Goal: Complete application form

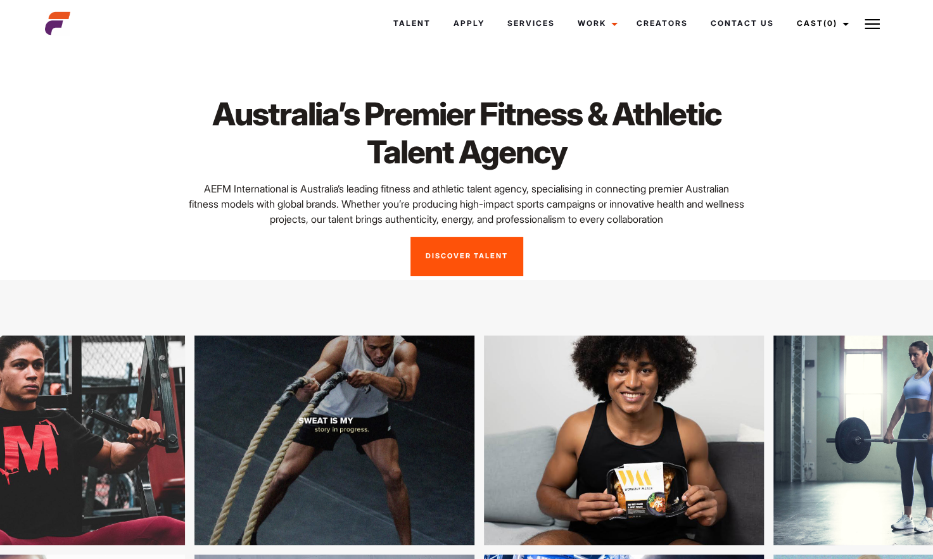
click at [452, 265] on link "Discover Talent" at bounding box center [466, 256] width 113 height 39
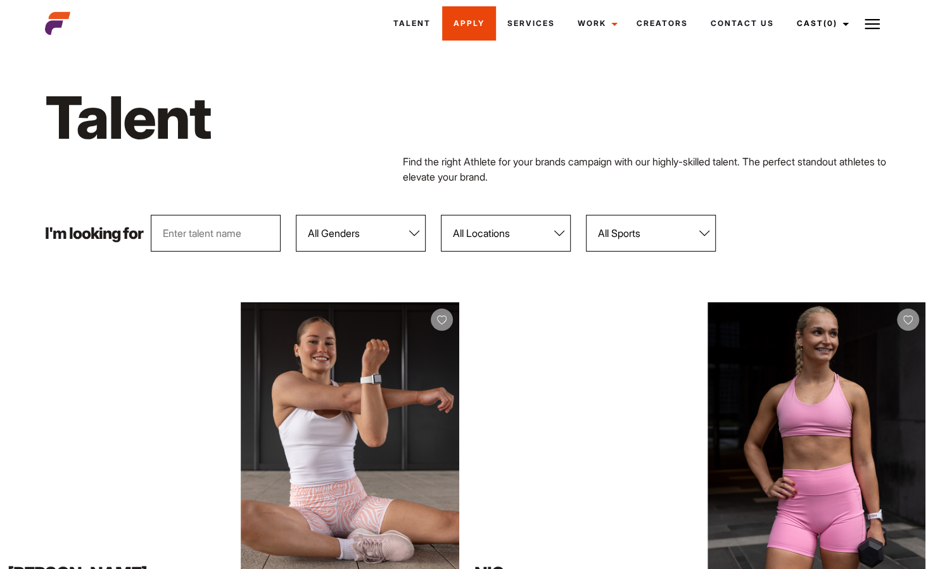
click at [459, 19] on link "Apply" at bounding box center [469, 23] width 54 height 34
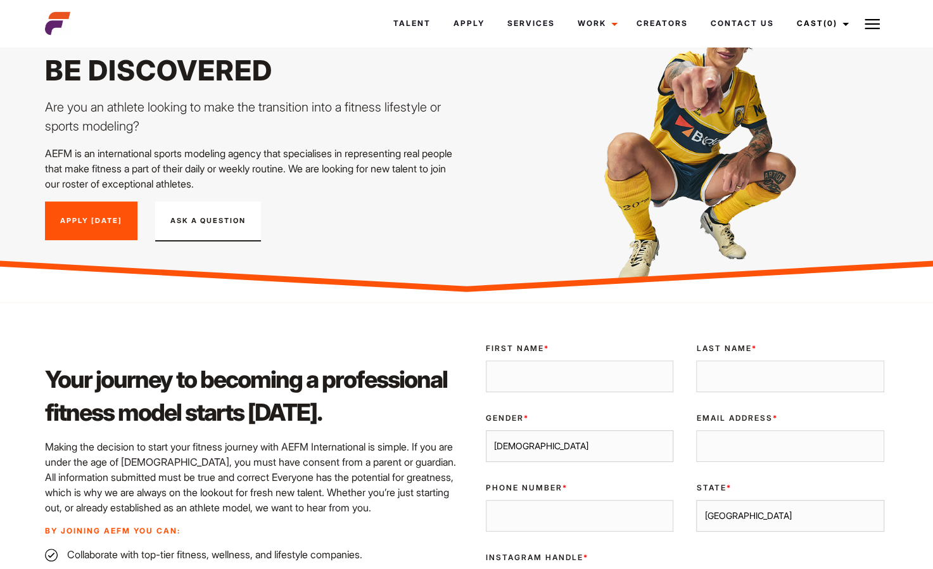
scroll to position [65, 0]
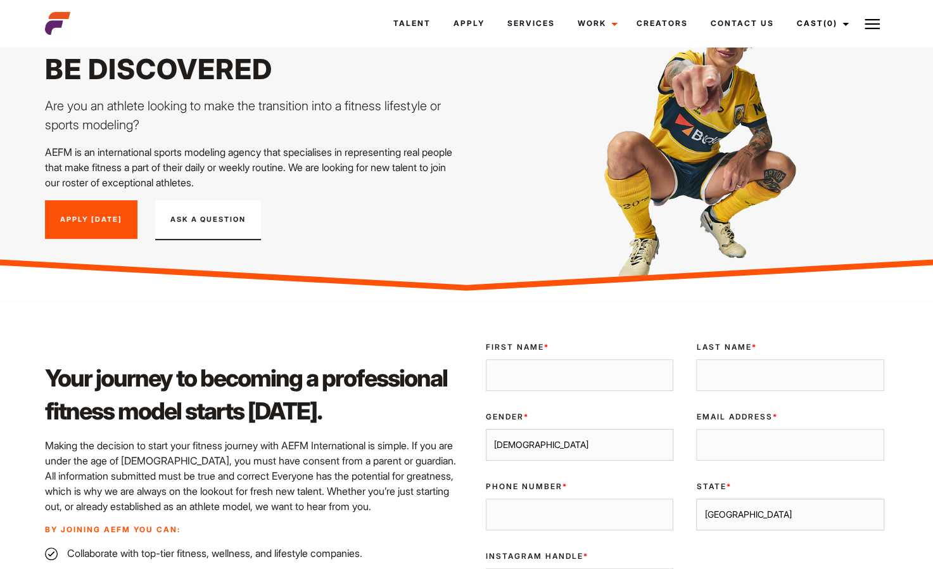
click at [514, 365] on input "First Name *" at bounding box center [580, 375] width 188 height 32
type input "macey"
type input "Barrett"
type input "maceybarrett@yahoo.co.uk"
type input "0425191729"
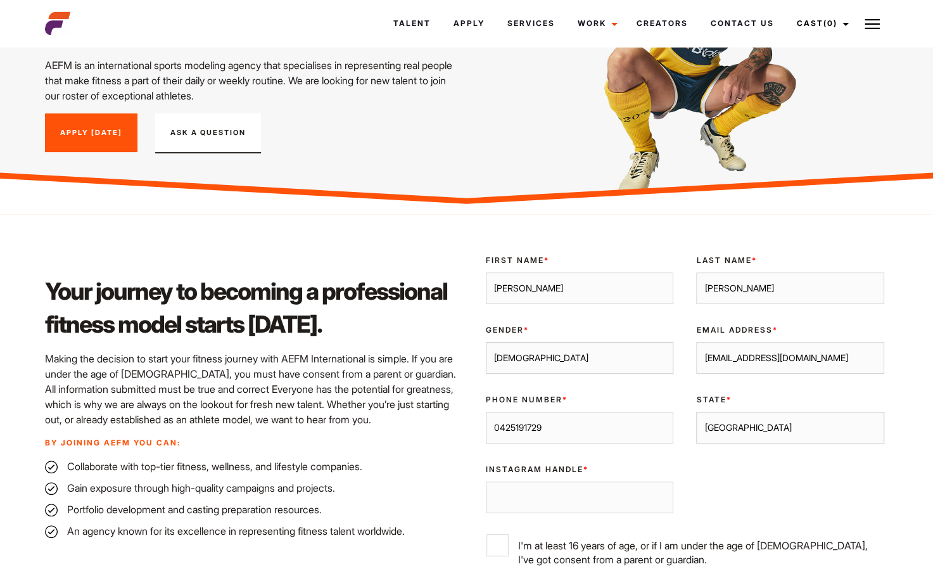
scroll to position [153, 0]
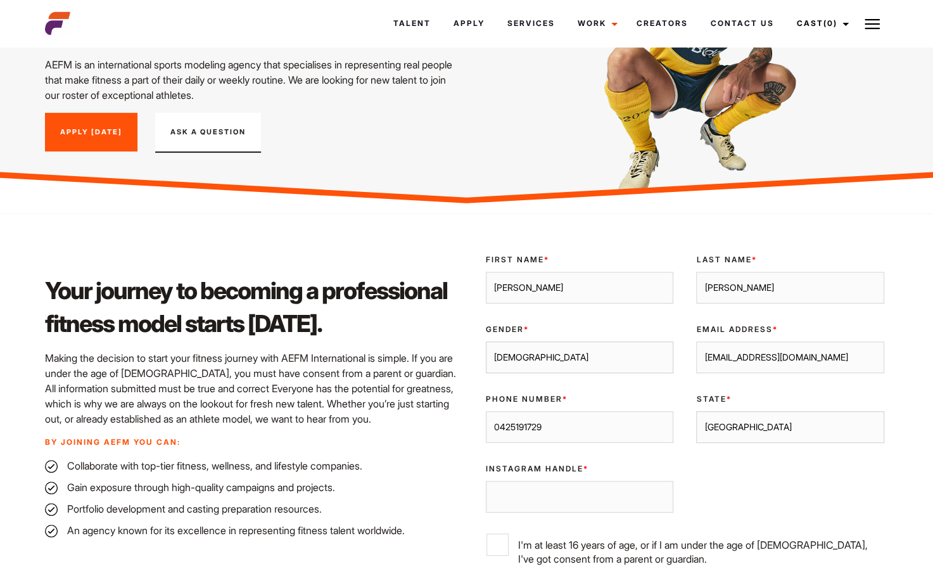
click at [748, 424] on select "Sydney Melbourne Brisbane Gold Coast Adelaide Perth Darwin Queensland Tasmania …" at bounding box center [790, 427] width 188 height 32
select select "[GEOGRAPHIC_DATA]"
click at [696, 411] on select "Sydney Melbourne Brisbane Gold Coast Adelaide Perth Darwin Queensland Tasmania …" at bounding box center [790, 427] width 188 height 32
click at [533, 502] on input "Instagram Handle *" at bounding box center [580, 497] width 188 height 32
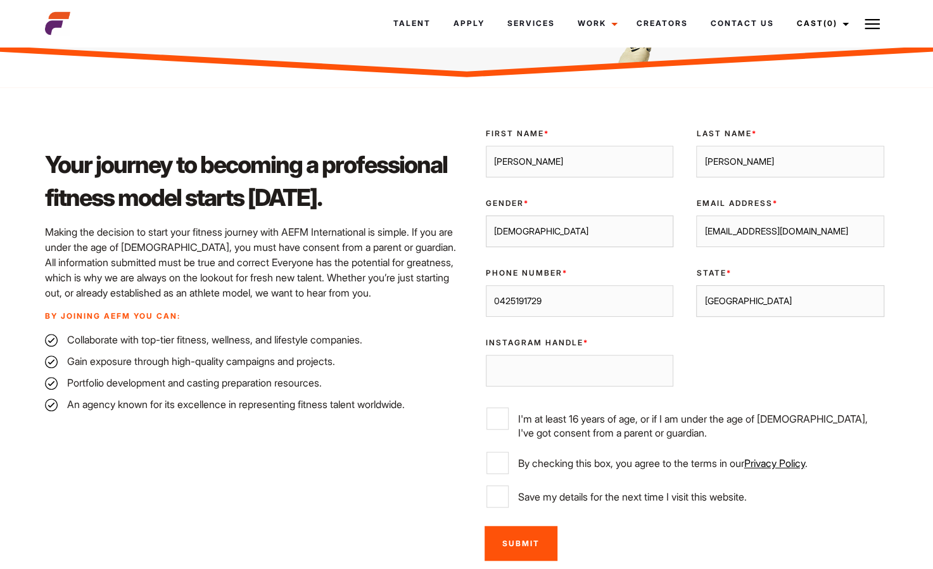
scroll to position [278, 0]
click at [506, 501] on input "Save my details for the next time I visit this website." at bounding box center [497, 497] width 22 height 22
checkbox input "true"
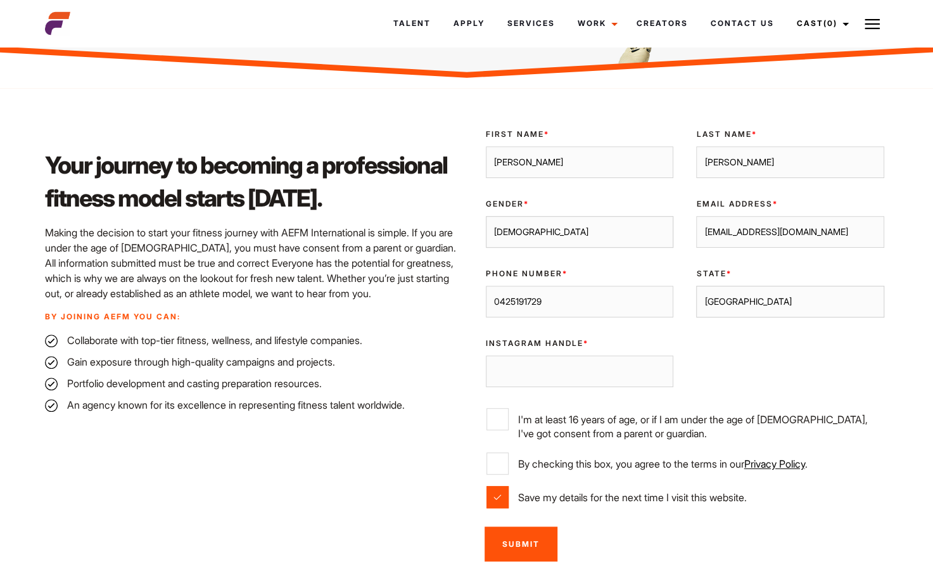
click at [523, 357] on input "Instagram Handle *" at bounding box center [580, 371] width 188 height 32
type input "maceybarrett_"
click at [502, 408] on input "I'm at least 16 years of age, or if I am under the age of 18, I've got consent …" at bounding box center [497, 419] width 22 height 22
checkbox input "true"
click at [503, 452] on input "By checking this box, you agree to the terms in our Privacy Policy ." at bounding box center [497, 463] width 22 height 22
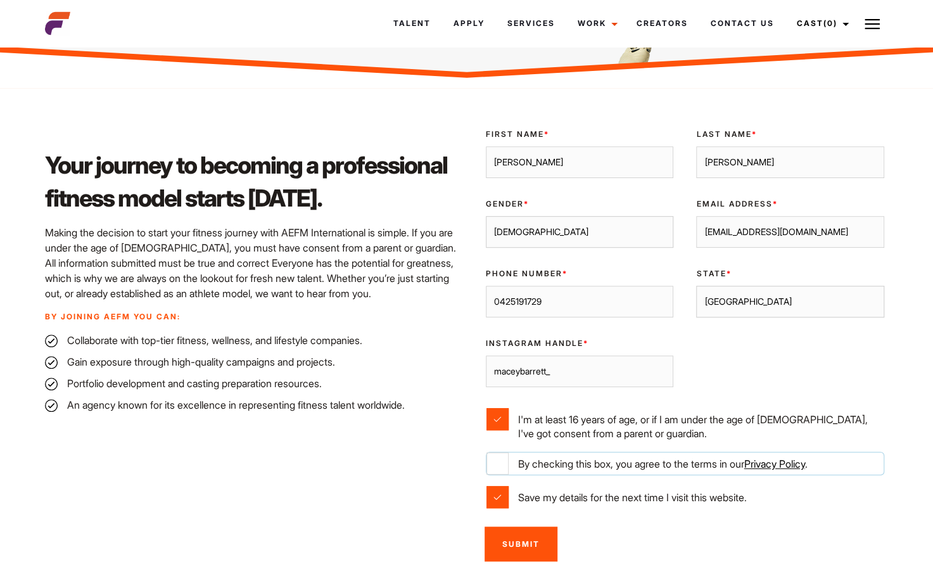
checkbox input "true"
click at [497, 502] on input "Save my details for the next time I visit this website." at bounding box center [497, 497] width 22 height 22
checkbox input "false"
click at [522, 537] on input "Submit" at bounding box center [521, 543] width 73 height 35
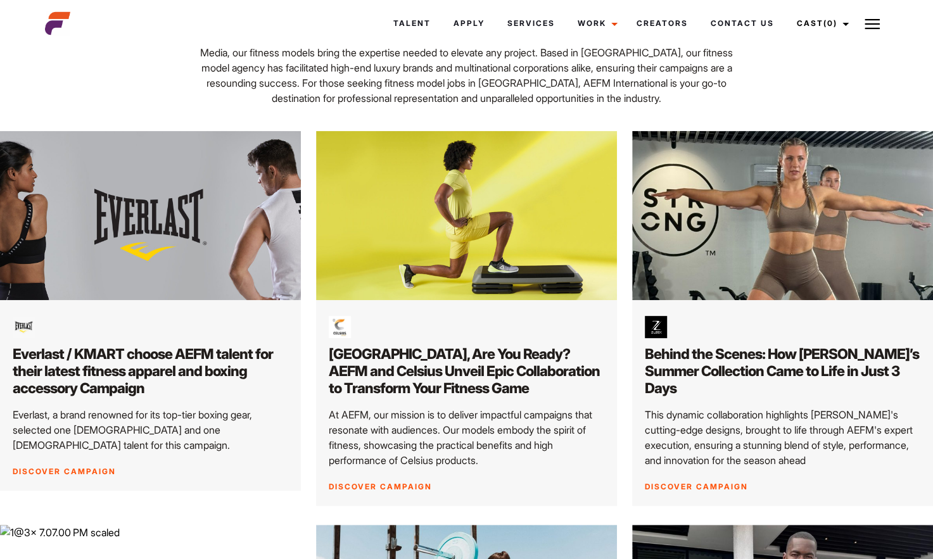
scroll to position [145, 0]
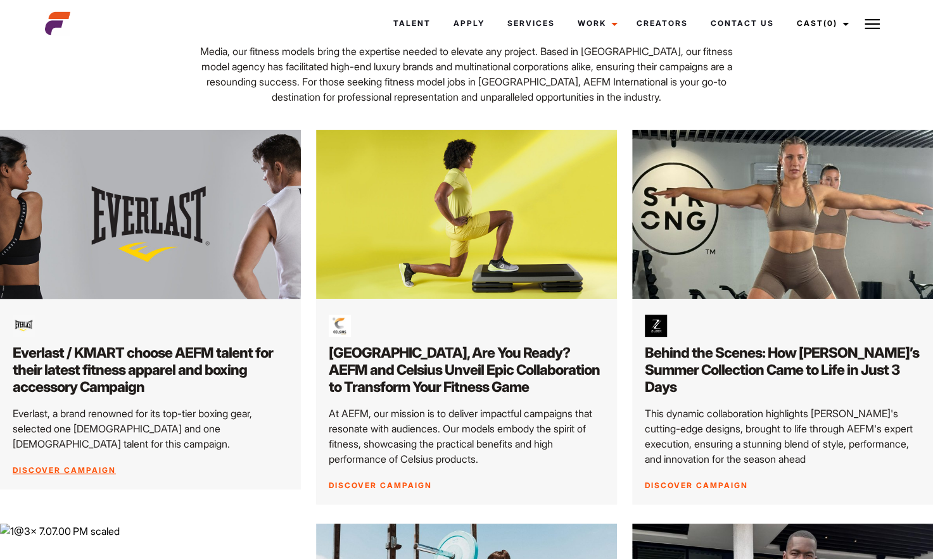
click at [99, 470] on link "Discover Campaign" at bounding box center [64, 471] width 103 height 10
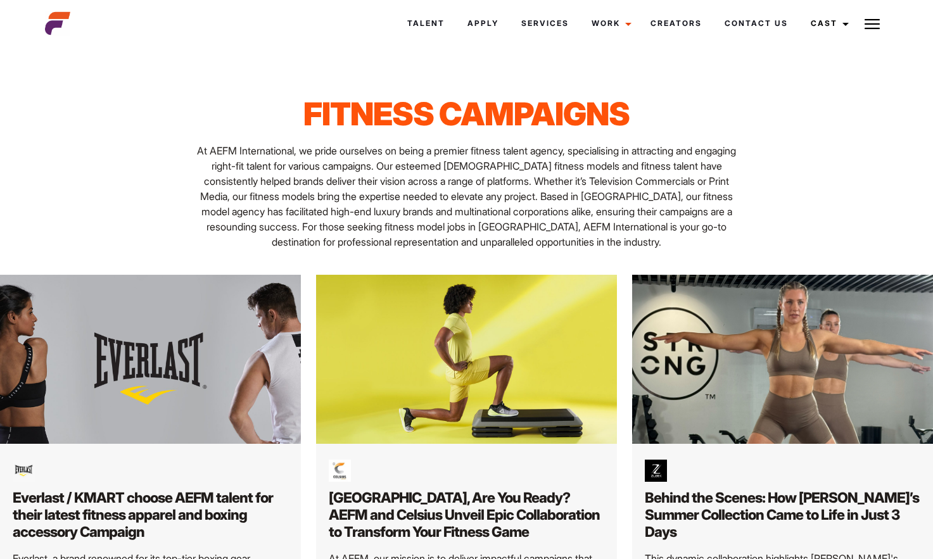
scroll to position [145, 0]
